Goal: Task Accomplishment & Management: Complete application form

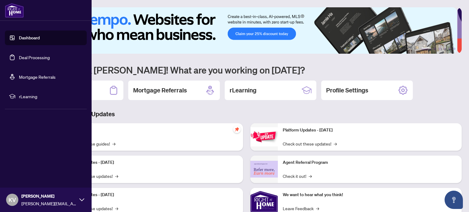
click at [39, 56] on link "Deal Processing" at bounding box center [34, 58] width 31 height 6
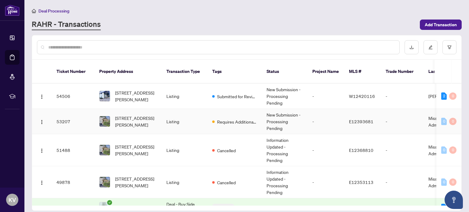
click at [249, 109] on td "Requires Additional Docs" at bounding box center [234, 121] width 54 height 25
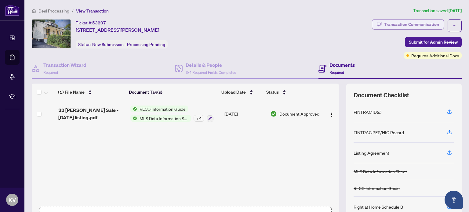
click at [398, 21] on div "Transaction Communication" at bounding box center [411, 25] width 55 height 10
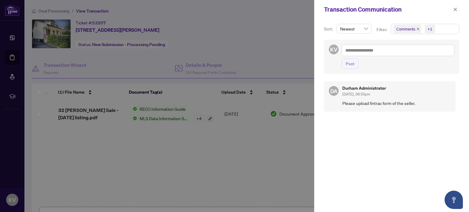
click at [248, 29] on div at bounding box center [234, 106] width 469 height 212
click at [455, 9] on icon "close" at bounding box center [455, 9] width 3 height 3
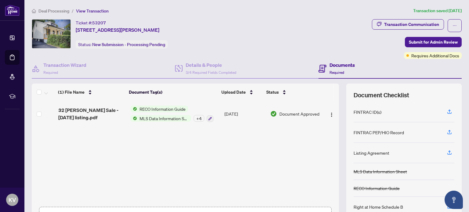
scroll to position [43, 0]
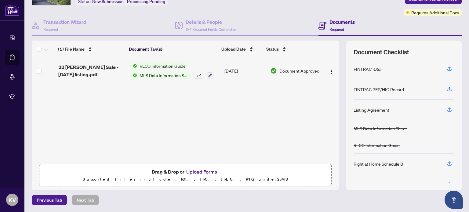
click at [197, 173] on button "Upload Forms" at bounding box center [202, 172] width 35 height 8
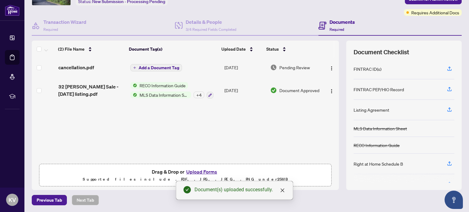
click at [202, 171] on button "Upload Forms" at bounding box center [202, 172] width 35 height 8
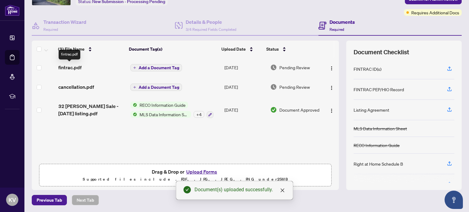
click at [72, 67] on span "fintrac.pdf" at bounding box center [69, 67] width 23 height 7
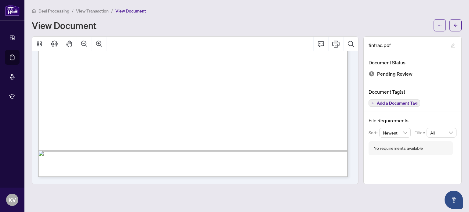
scroll to position [700, 0]
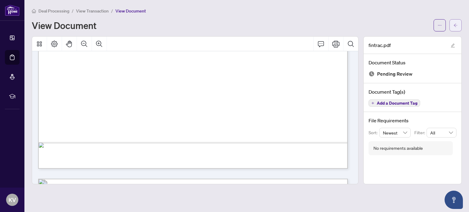
click at [457, 23] on icon "arrow-left" at bounding box center [456, 25] width 4 height 4
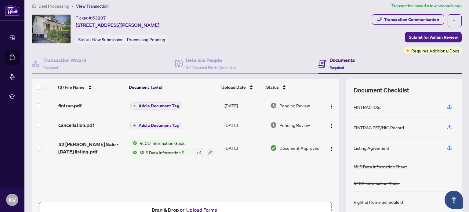
scroll to position [5, 0]
click at [422, 35] on span "Submit for Admin Review" at bounding box center [433, 37] width 49 height 10
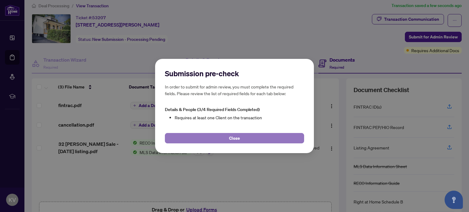
click at [255, 138] on button "Close" at bounding box center [234, 138] width 139 height 10
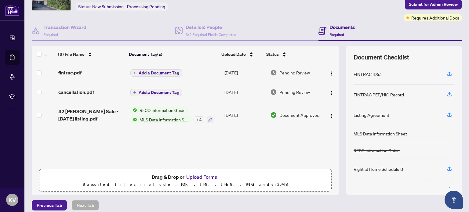
scroll to position [43, 0]
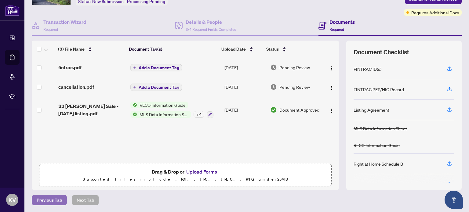
click at [49, 201] on span "Previous Tab" at bounding box center [49, 201] width 25 height 10
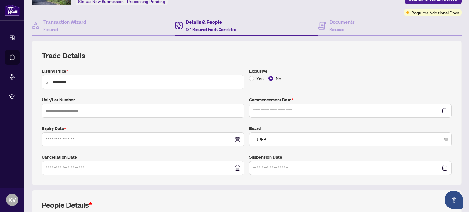
type input "**********"
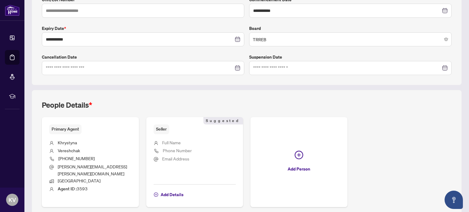
scroll to position [164, 0]
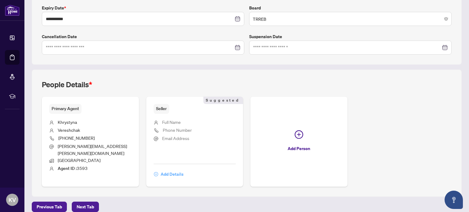
click at [167, 170] on span "Add Details" at bounding box center [172, 175] width 23 height 10
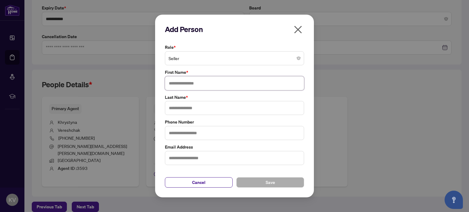
click at [195, 82] on input "text" at bounding box center [234, 83] width 139 height 14
type input "******"
click at [201, 110] on input "text" at bounding box center [234, 108] width 139 height 14
type input "**********"
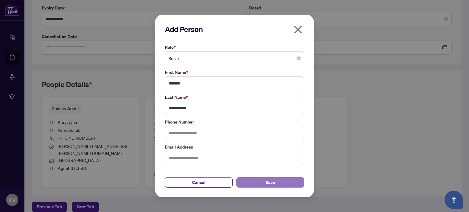
click at [265, 183] on button "Save" at bounding box center [271, 183] width 68 height 10
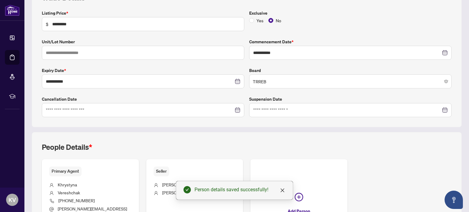
scroll to position [12, 0]
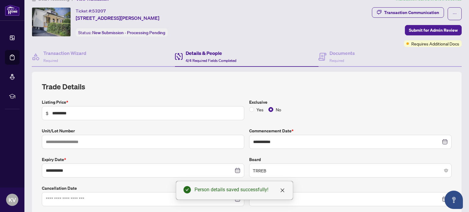
click at [373, 33] on div "Transaction Communication Submit for Admin Review Requires Additional Docs" at bounding box center [417, 27] width 90 height 40
click at [416, 30] on span "Submit for Admin Review" at bounding box center [433, 30] width 49 height 10
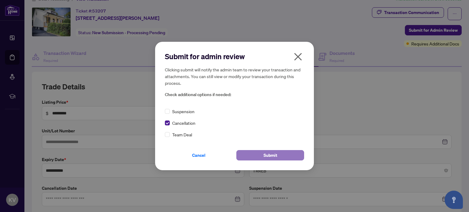
click at [270, 158] on span "Submit" at bounding box center [271, 156] width 14 height 10
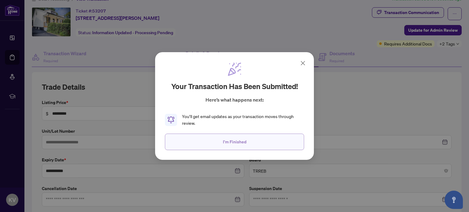
click at [241, 140] on span "I'm Finished" at bounding box center [235, 142] width 24 height 10
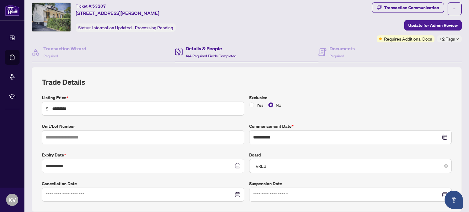
scroll to position [0, 0]
